Goal: Find specific page/section: Find specific page/section

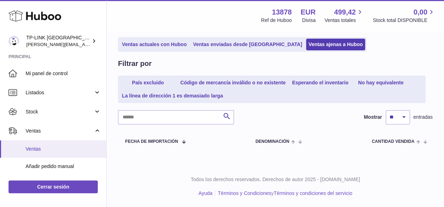
scroll to position [36, 0]
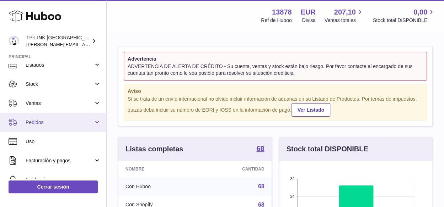
scroll to position [36, 0]
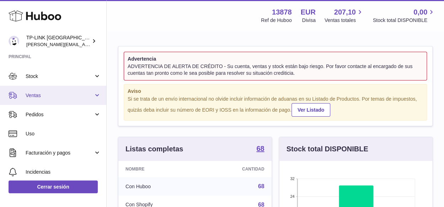
click at [93, 96] on link "Ventas" at bounding box center [53, 95] width 106 height 19
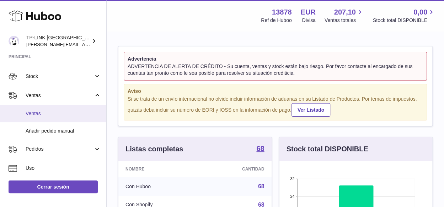
click at [34, 115] on span "Ventas" at bounding box center [63, 113] width 75 height 7
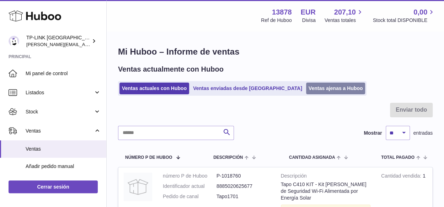
click at [306, 90] on link "Ventas ajenas a Huboo" at bounding box center [335, 89] width 59 height 12
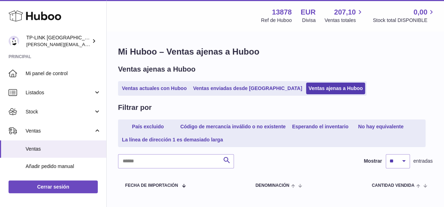
scroll to position [44, 0]
